Goal: Information Seeking & Learning: Learn about a topic

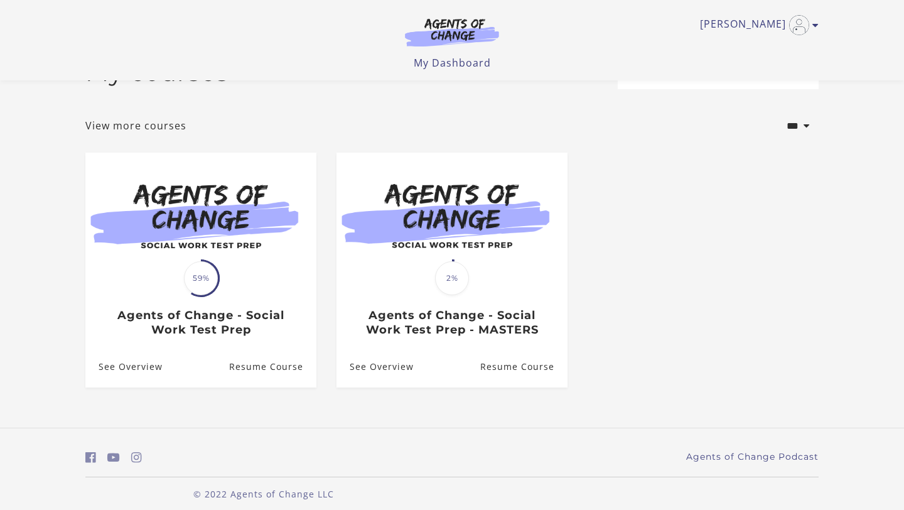
scroll to position [53, 0]
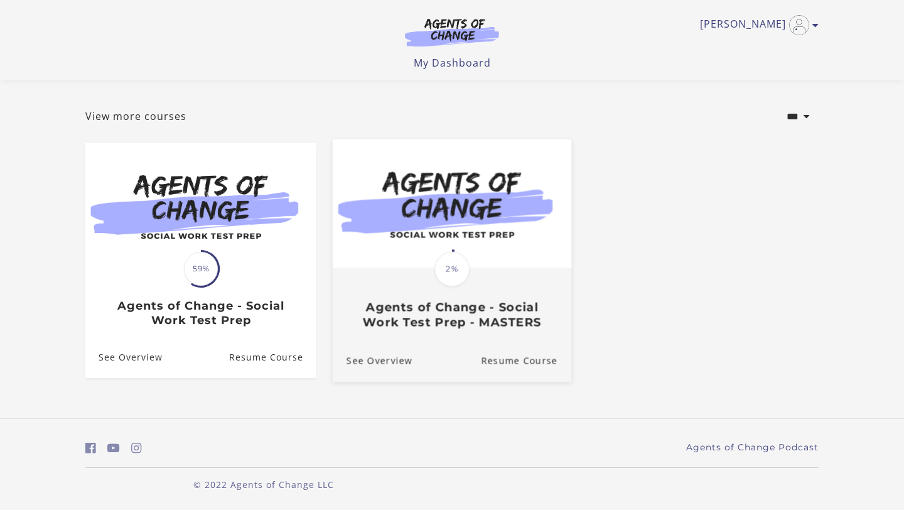
click at [455, 313] on h3 "Agents of Change - Social Work Test Prep - MASTERS" at bounding box center [452, 314] width 211 height 29
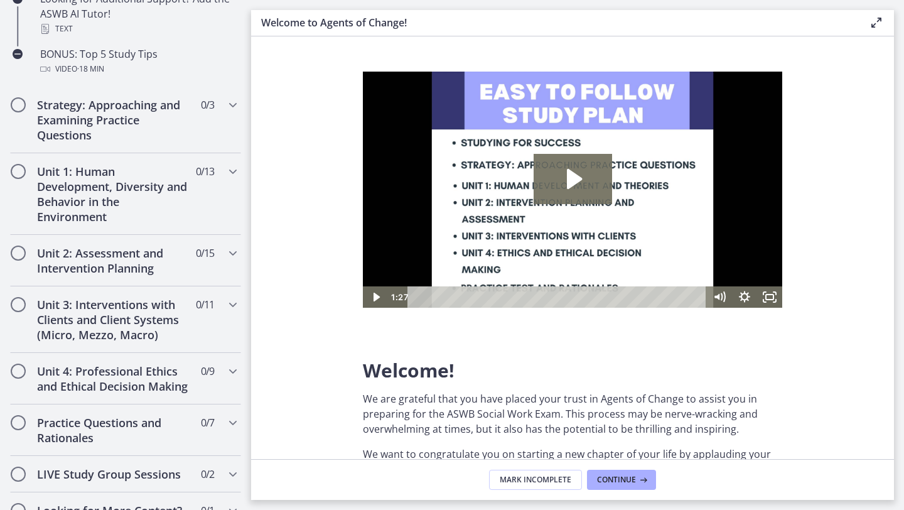
scroll to position [709, 0]
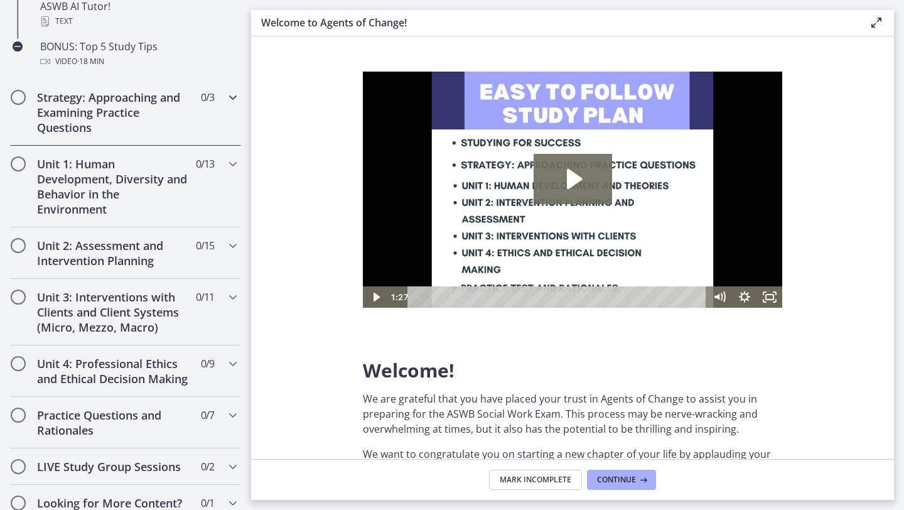
click at [224, 126] on div "Strategy: Approaching and Examining Practice Questions 0 / 3 Completed" at bounding box center [125, 112] width 231 height 67
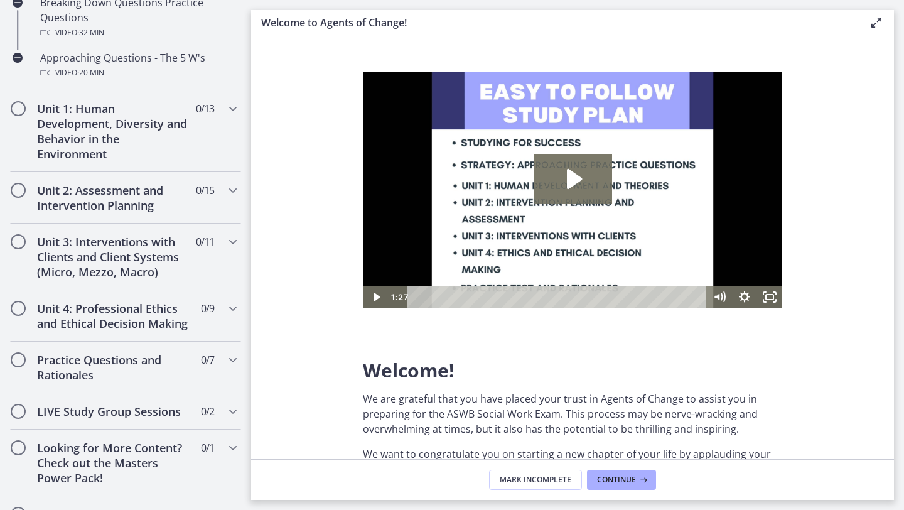
scroll to position [394, 0]
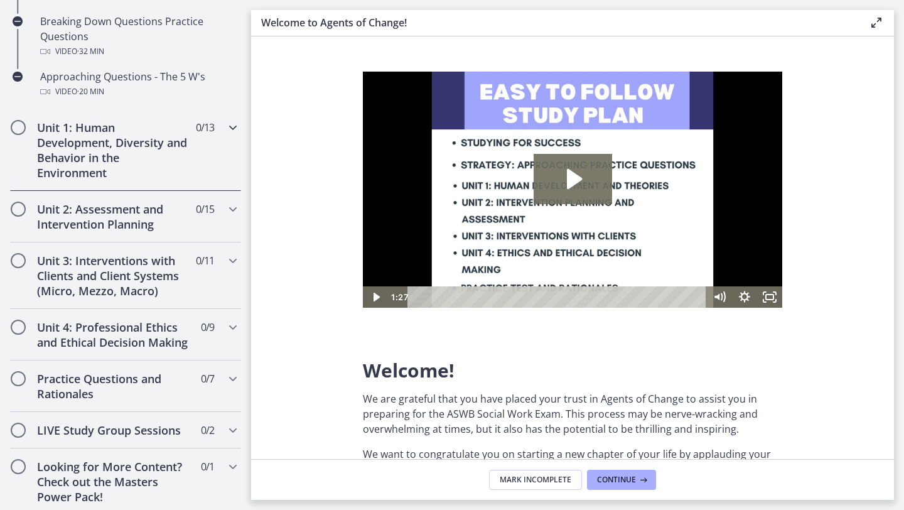
click at [229, 130] on icon "Chapters" at bounding box center [232, 127] width 15 height 15
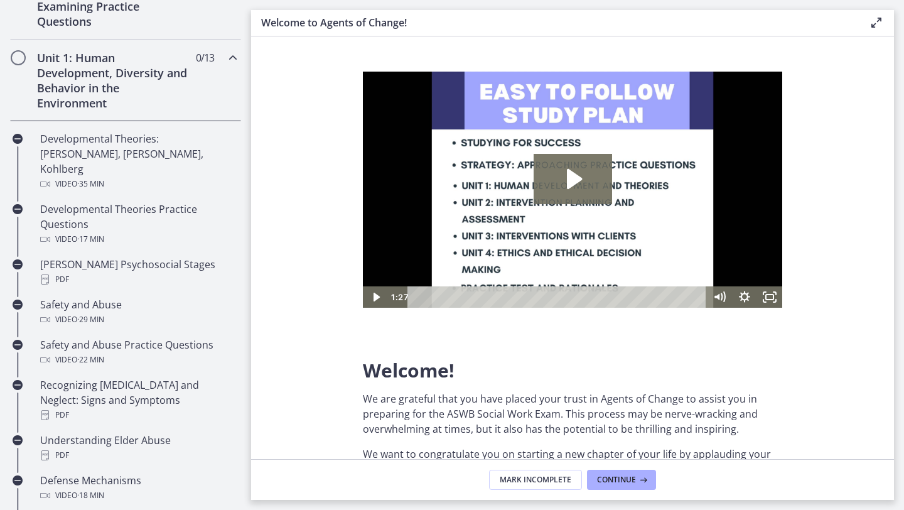
scroll to position [300, 0]
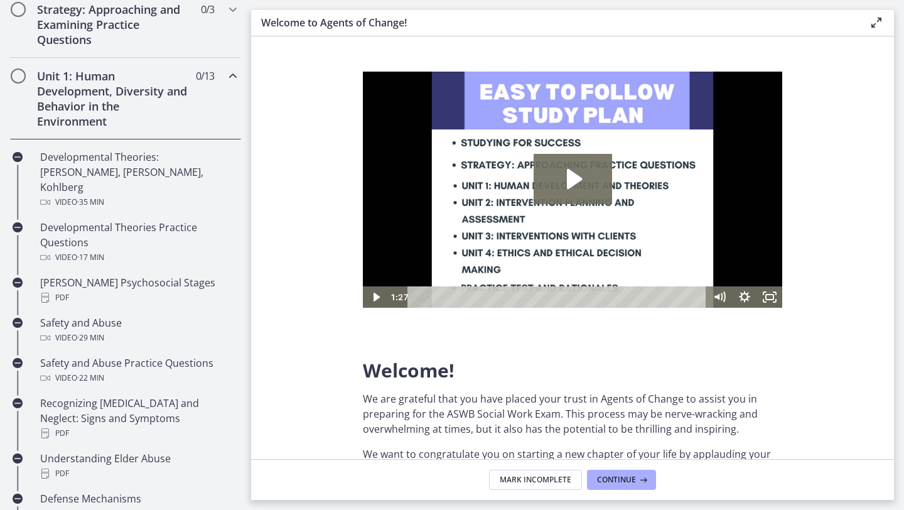
click at [233, 60] on div "Unit 1: Human Development, Diversity and Behavior in the Environment 0 / 13 Com…" at bounding box center [125, 99] width 231 height 82
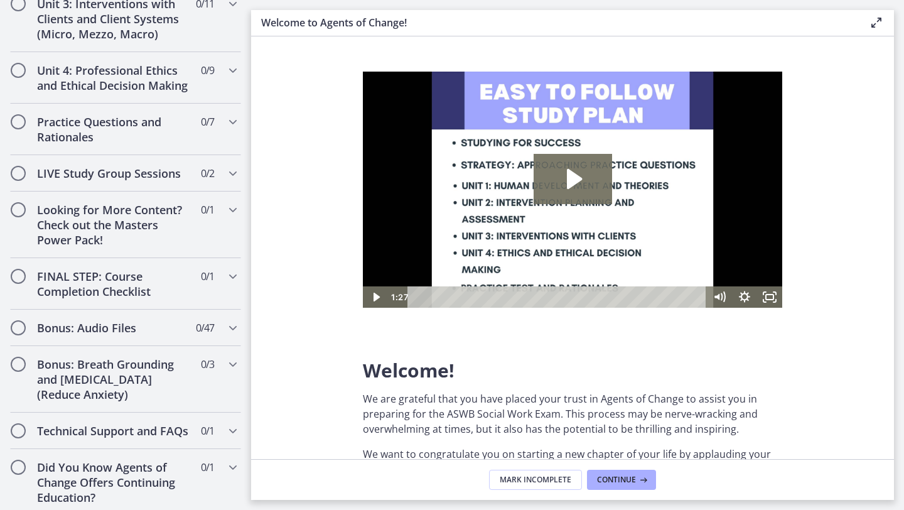
scroll to position [510, 0]
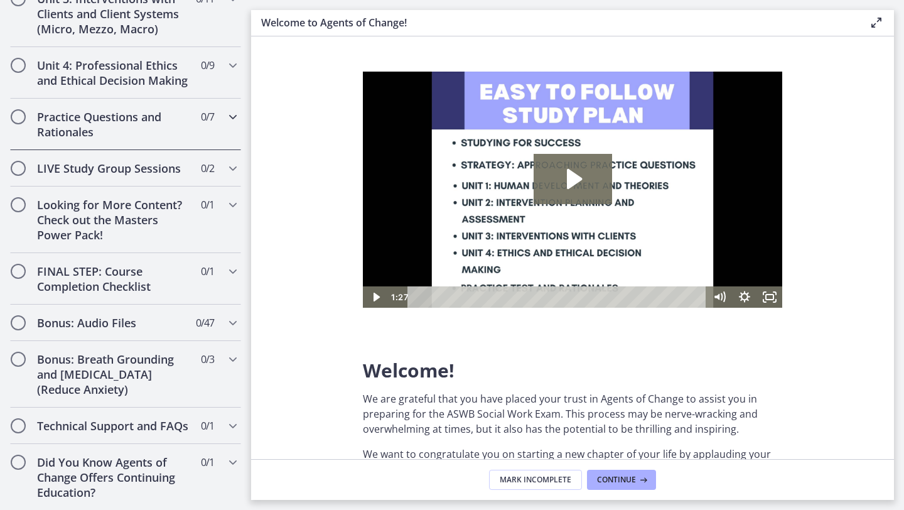
click at [223, 118] on div "Practice Questions and Rationales 0 / 7 Completed" at bounding box center [125, 125] width 231 height 52
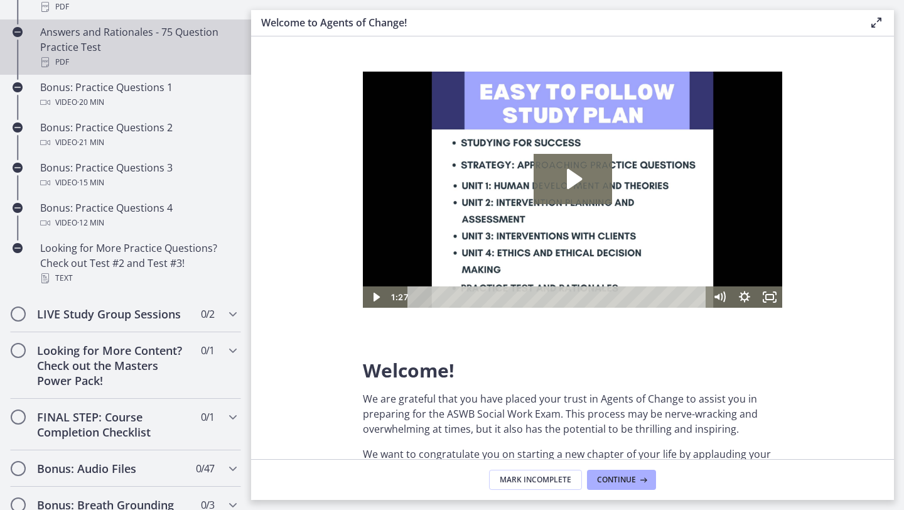
scroll to position [697, 0]
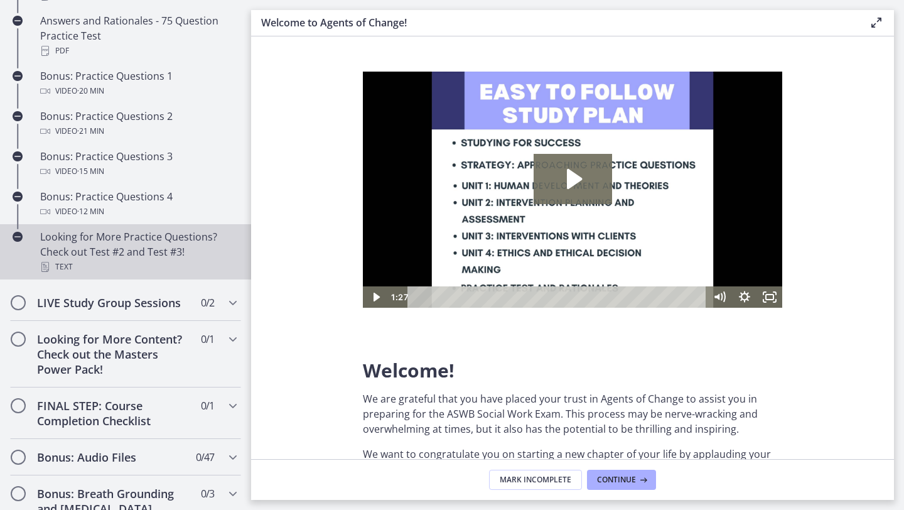
click at [160, 256] on div "Looking for More Practice Questions? Check out Test #2 and Test #3! Text" at bounding box center [138, 251] width 196 height 45
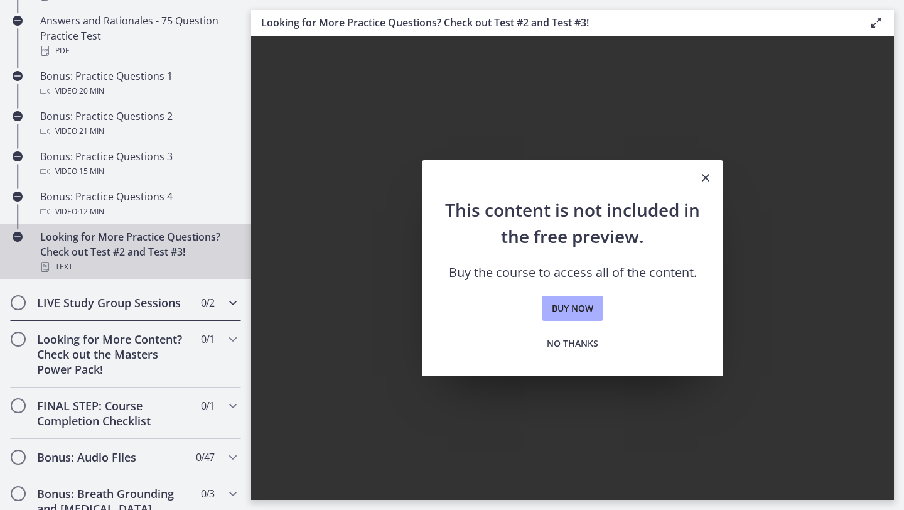
scroll to position [674, 0]
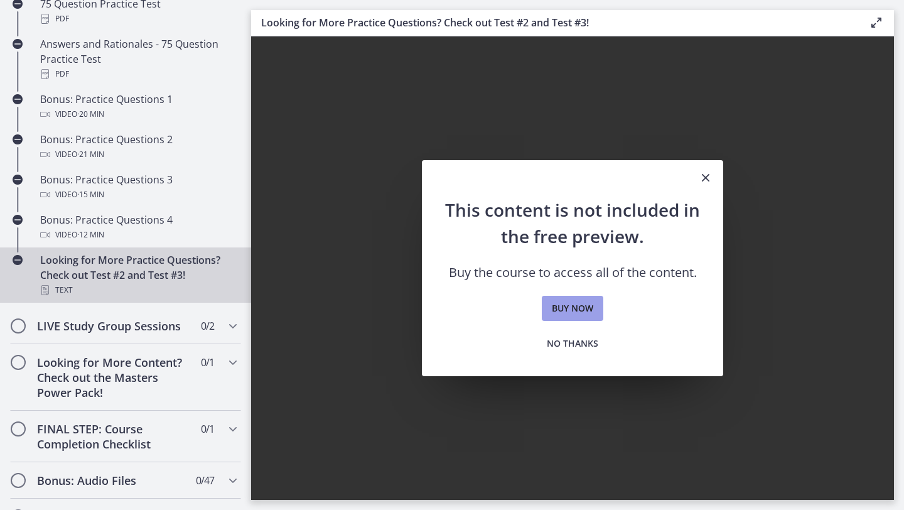
click at [594, 308] on link "Buy now" at bounding box center [573, 308] width 62 height 25
